Goal: Check status: Check status

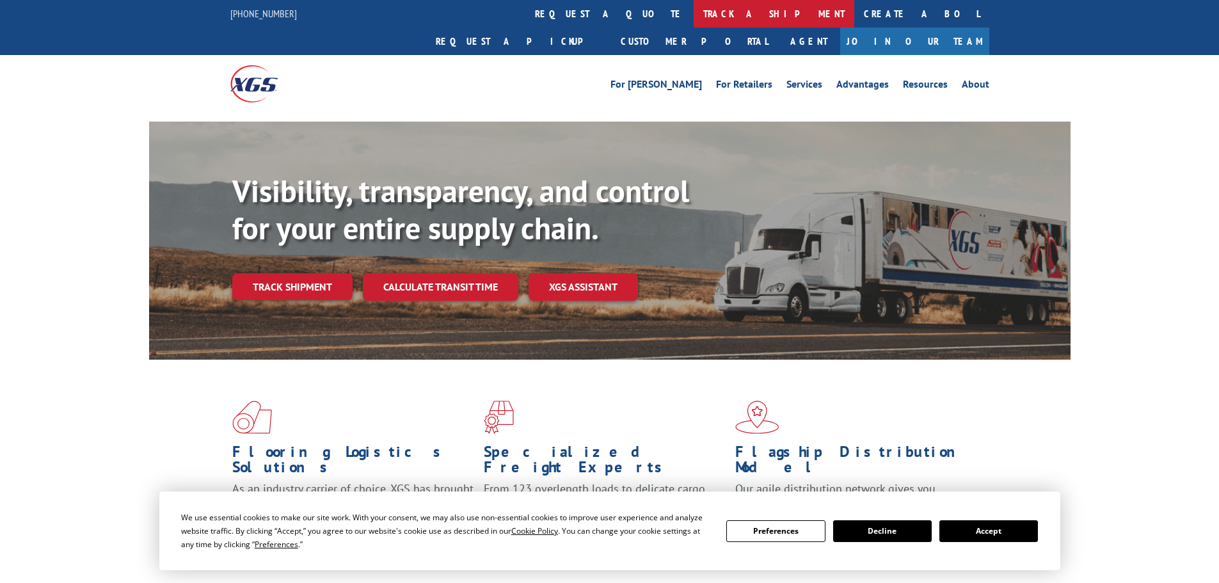
click at [694, 13] on link "track a shipment" at bounding box center [774, 14] width 161 height 28
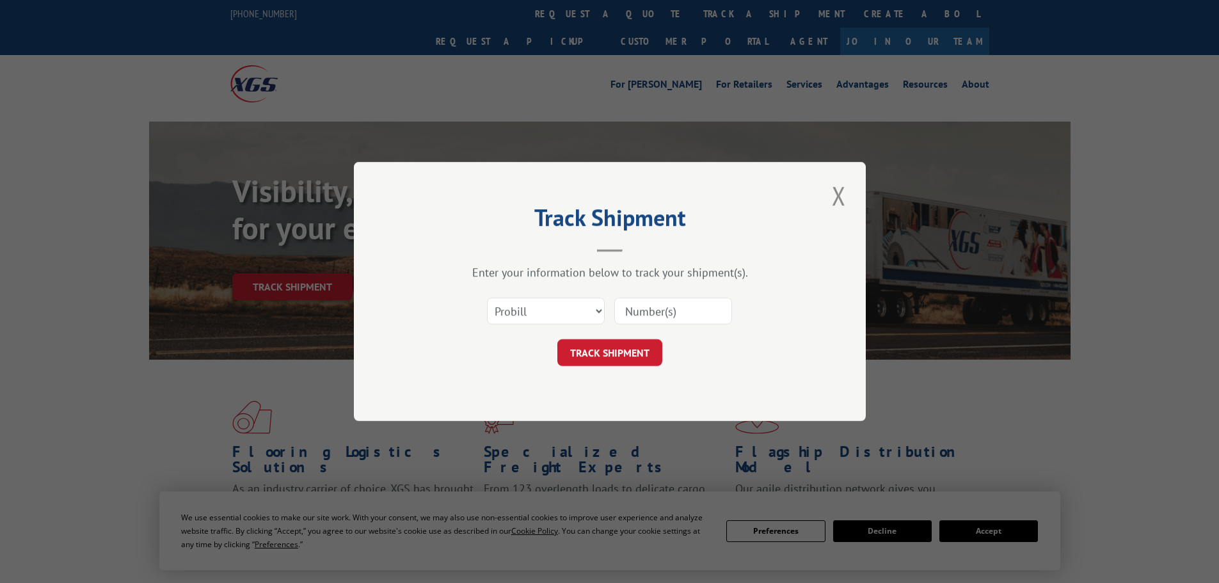
click at [557, 326] on div "Select category... Probill BOL PO" at bounding box center [546, 310] width 116 height 29
click at [557, 305] on select "Select category... Probill BOL PO" at bounding box center [546, 311] width 118 height 27
select select "po"
click at [487, 298] on select "Select category... Probill BOL PO" at bounding box center [546, 311] width 118 height 27
click at [662, 317] on input at bounding box center [673, 311] width 118 height 27
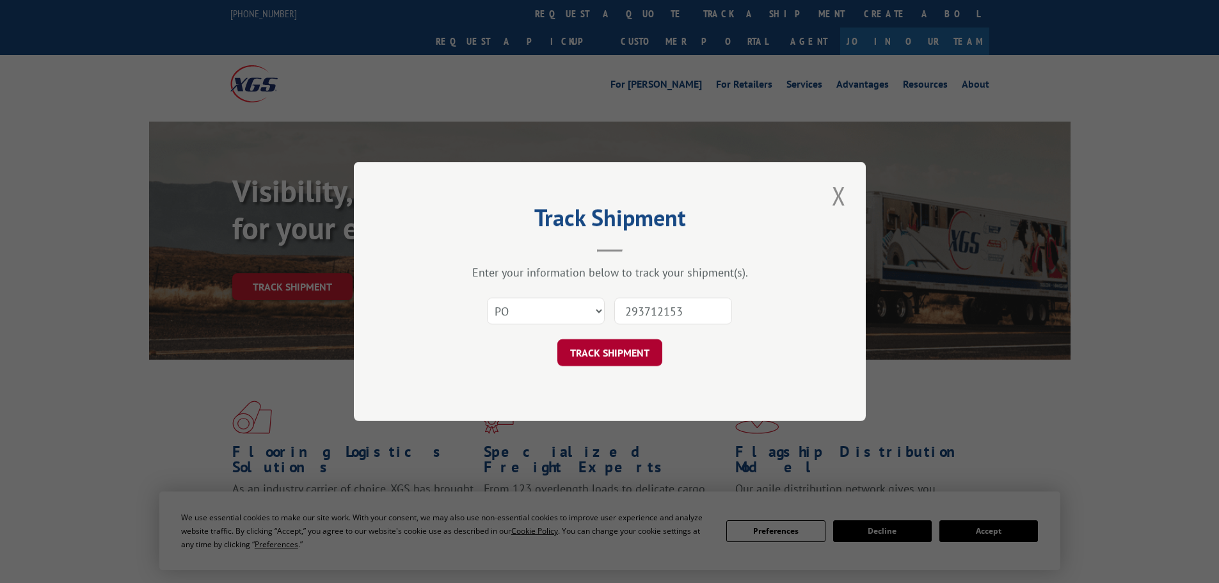
type input "293712153"
click at [600, 349] on button "TRACK SHIPMENT" at bounding box center [609, 352] width 105 height 27
